Goal: Task Accomplishment & Management: Manage account settings

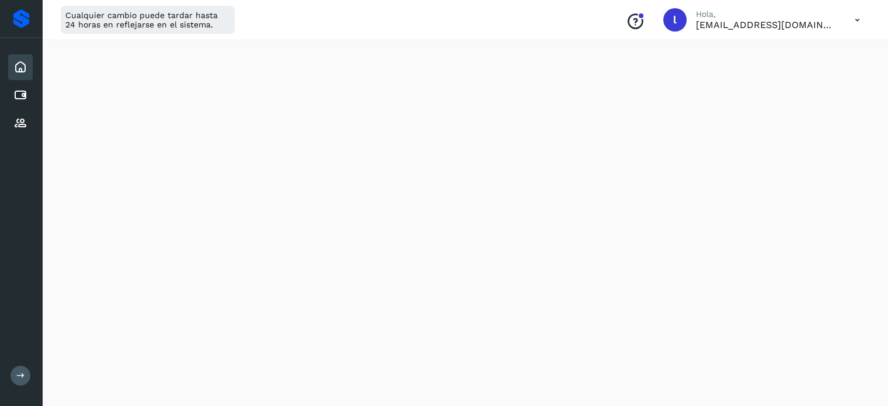
scroll to position [233, 0]
click at [856, 19] on icon at bounding box center [857, 20] width 24 height 24
click at [766, 73] on div "Cerrar sesión" at bounding box center [798, 75] width 139 height 22
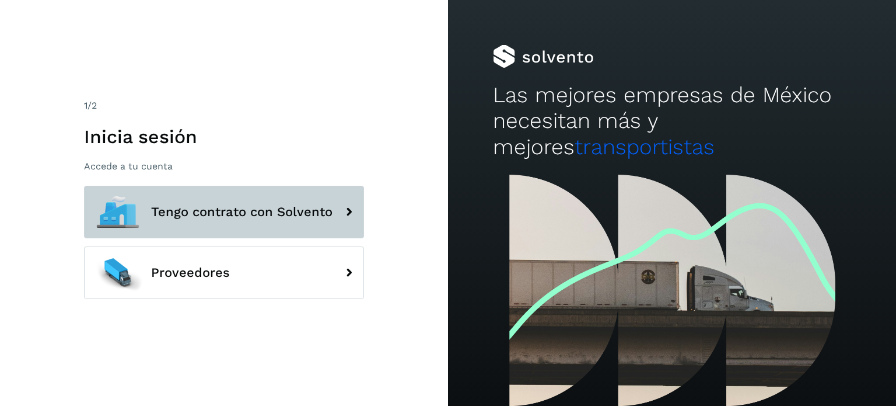
click at [183, 218] on span "Tengo contrato con Solvento" at bounding box center [241, 212] width 181 height 14
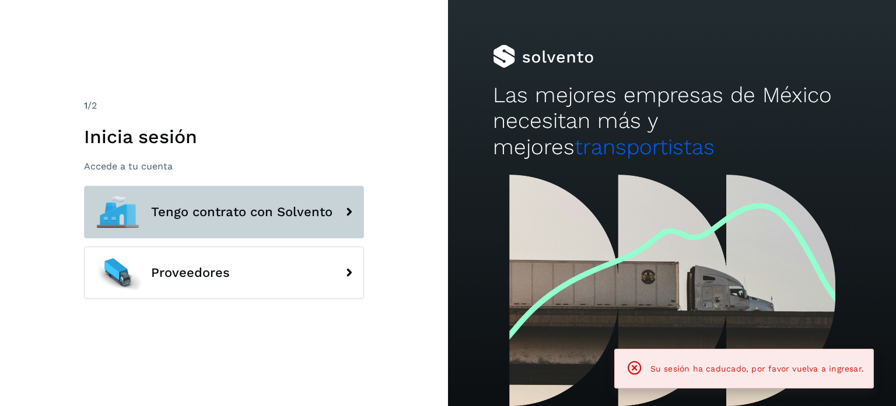
click at [266, 215] on span "Tengo contrato con Solvento" at bounding box center [241, 212] width 181 height 14
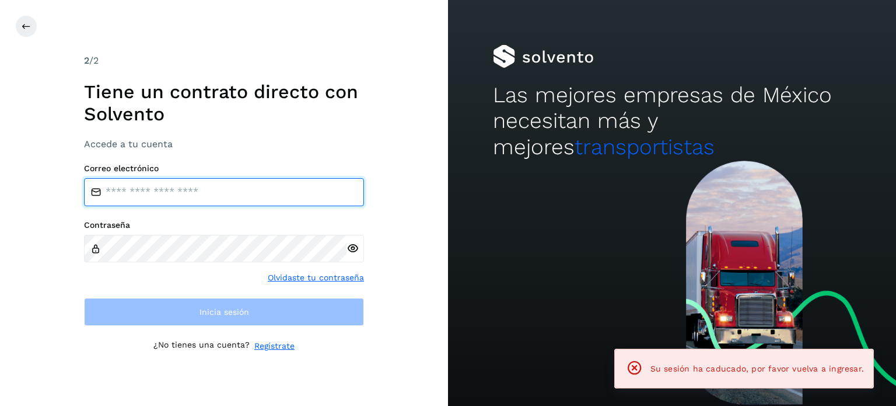
click at [172, 190] on input "email" at bounding box center [224, 192] width 280 height 28
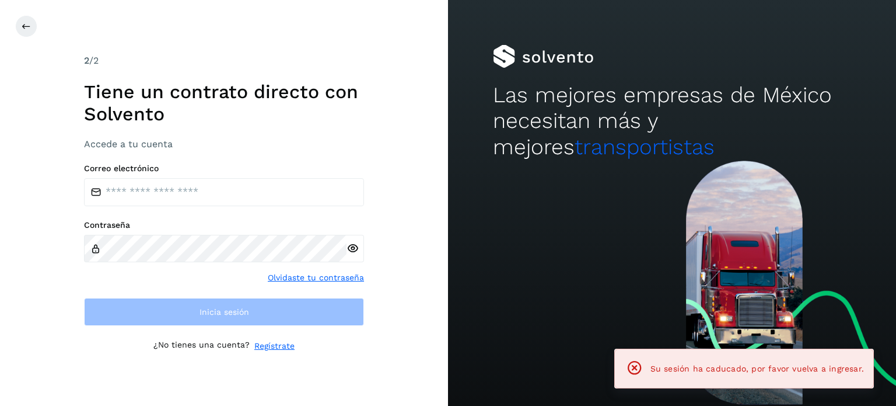
click at [207, 221] on div "Correo electrónico Contraseña Olvidaste tu contraseña Inicia sesión" at bounding box center [224, 244] width 280 height 162
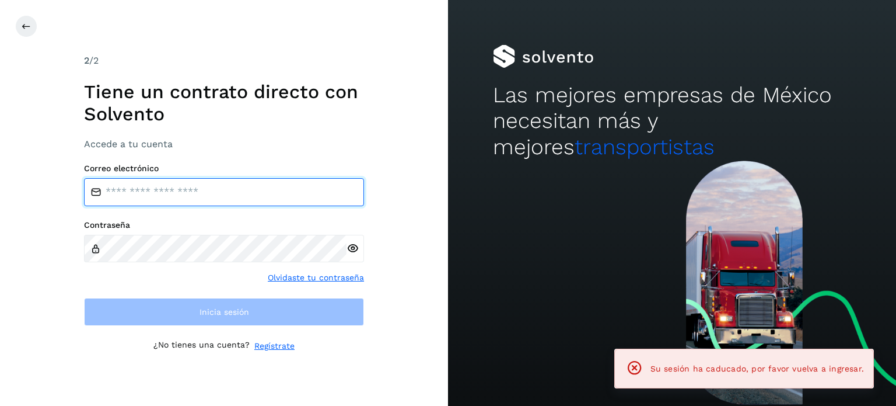
click at [193, 198] on input "email" at bounding box center [224, 192] width 280 height 28
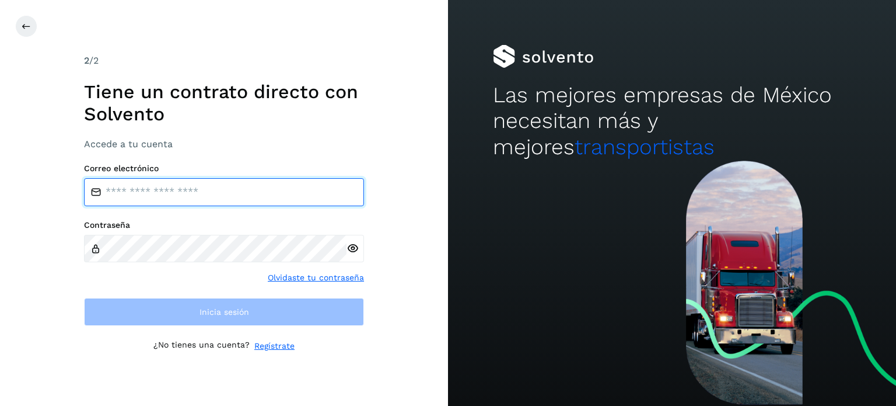
click at [167, 195] on input "email" at bounding box center [224, 192] width 280 height 28
type input "**********"
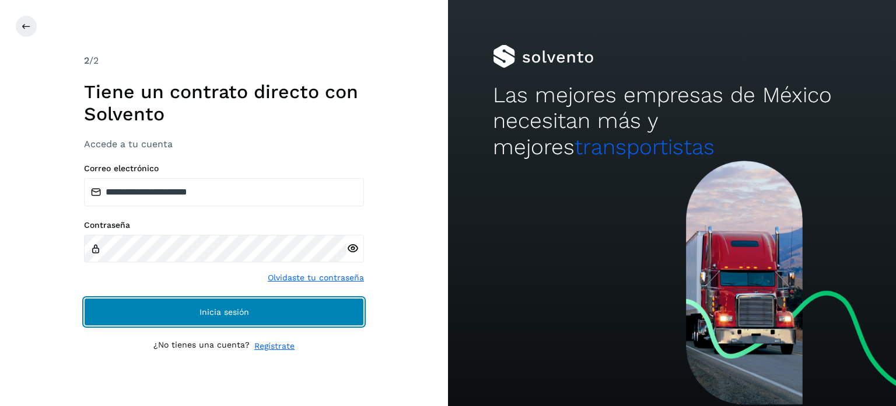
click at [208, 310] on span "Inicia sesión" at bounding box center [225, 312] width 50 height 8
